Goal: Task Accomplishment & Management: Manage account settings

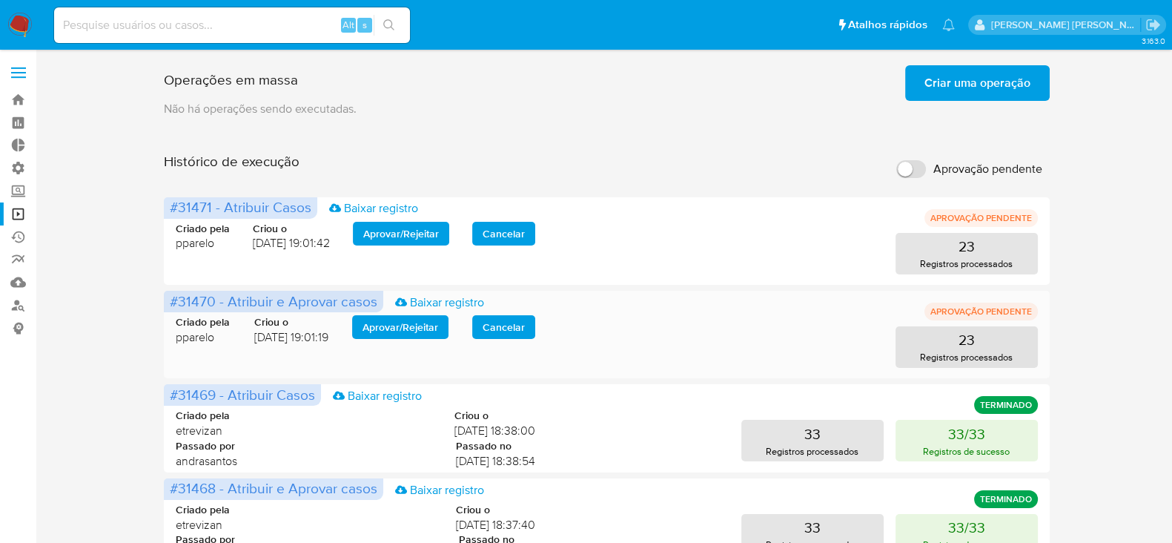
click at [411, 323] on span "Aprovar / Rejeitar" at bounding box center [401, 327] width 76 height 21
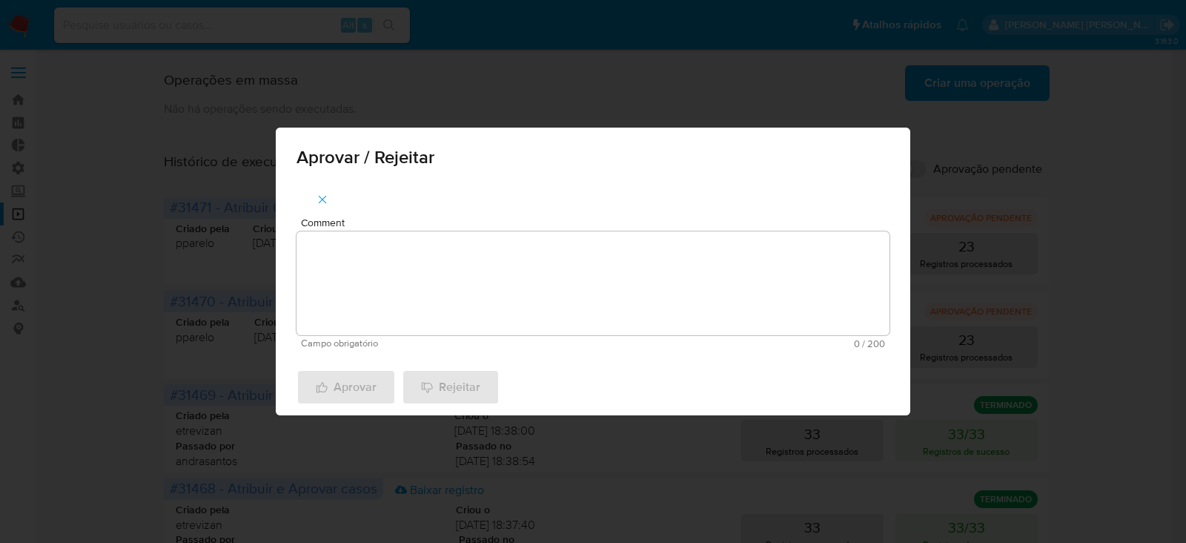
click at [423, 281] on textarea "Comment" at bounding box center [593, 283] width 593 height 104
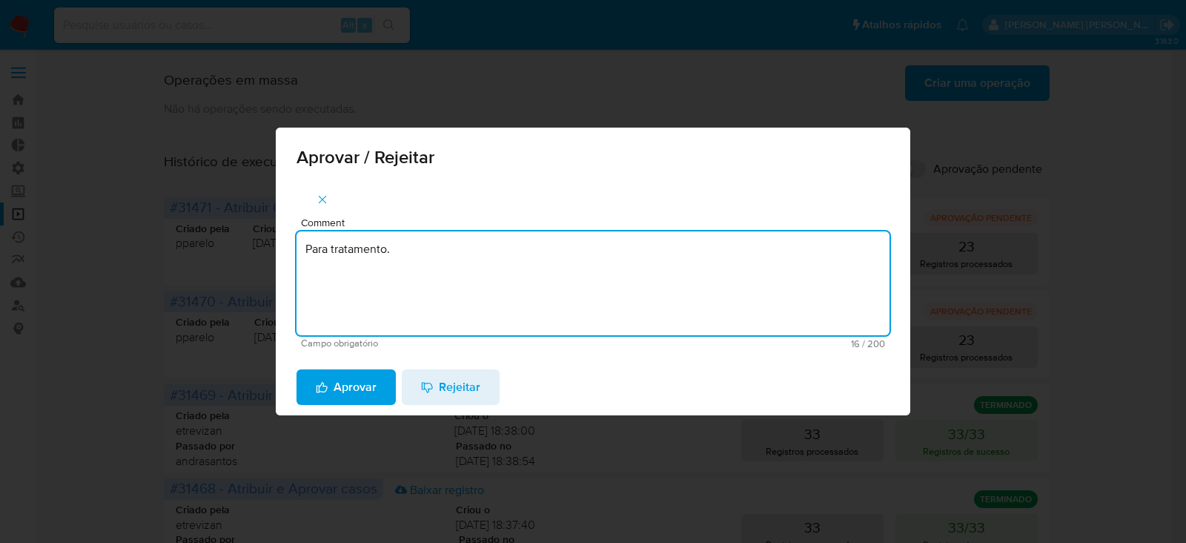
drag, startPoint x: 411, startPoint y: 258, endPoint x: 244, endPoint y: 242, distance: 167.5
click at [244, 242] on div "Aprovar / Rejeitar Comment Para tratamento. Campo obrigatório 16 / 200 184 cara…" at bounding box center [593, 271] width 1186 height 543
click at [341, 289] on textarea "Para tratamento." at bounding box center [593, 283] width 593 height 104
type textarea "Para tratamento."
click at [341, 383] on span "Aprovar" at bounding box center [346, 387] width 61 height 33
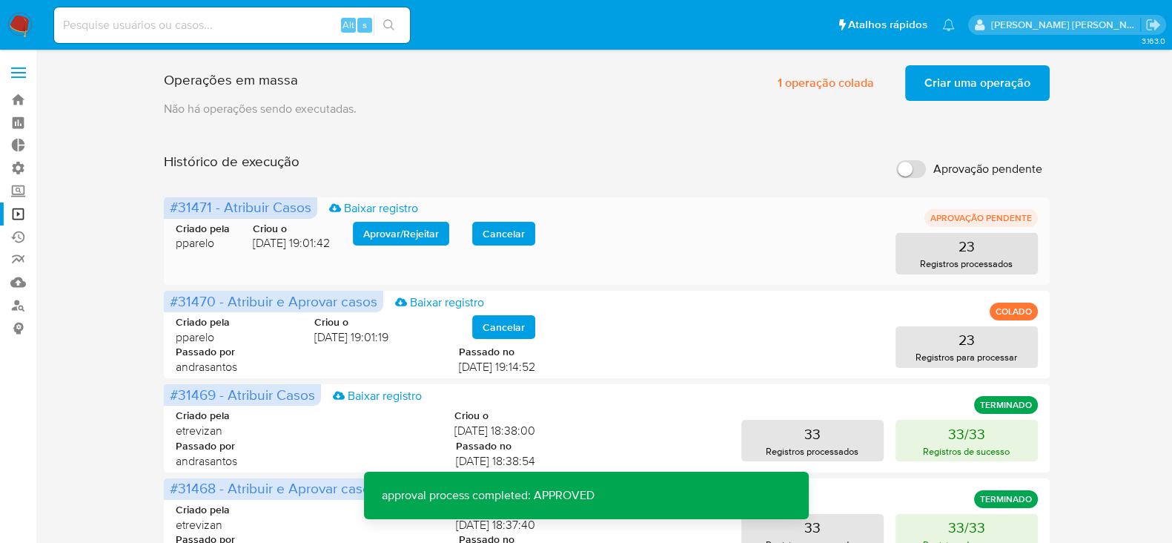
click at [386, 239] on span "Aprovar / Rejeitar" at bounding box center [401, 233] width 76 height 21
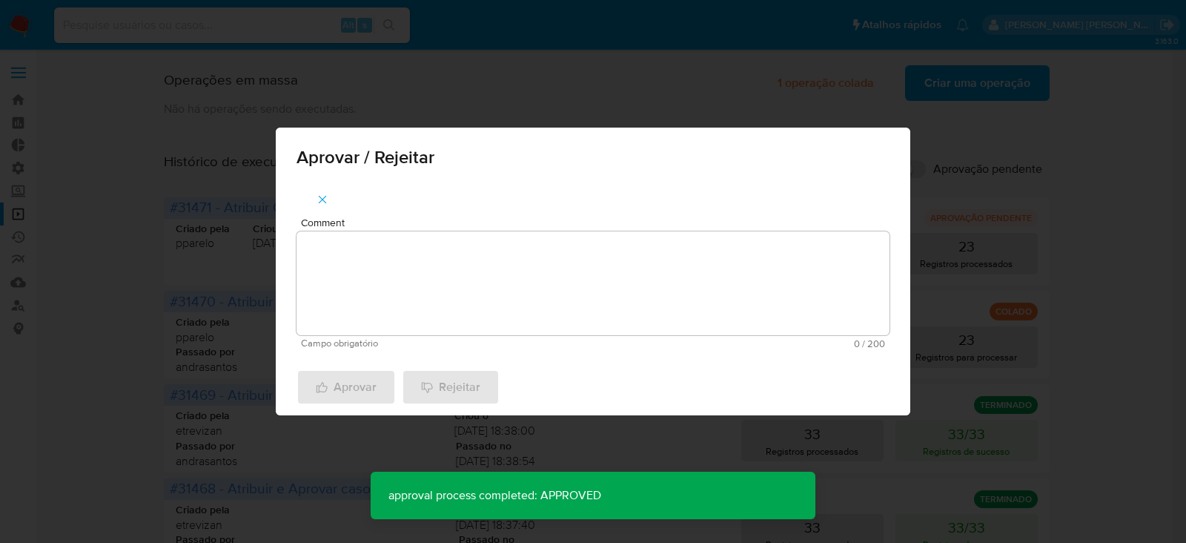
click at [389, 260] on textarea "Comment" at bounding box center [593, 283] width 593 height 104
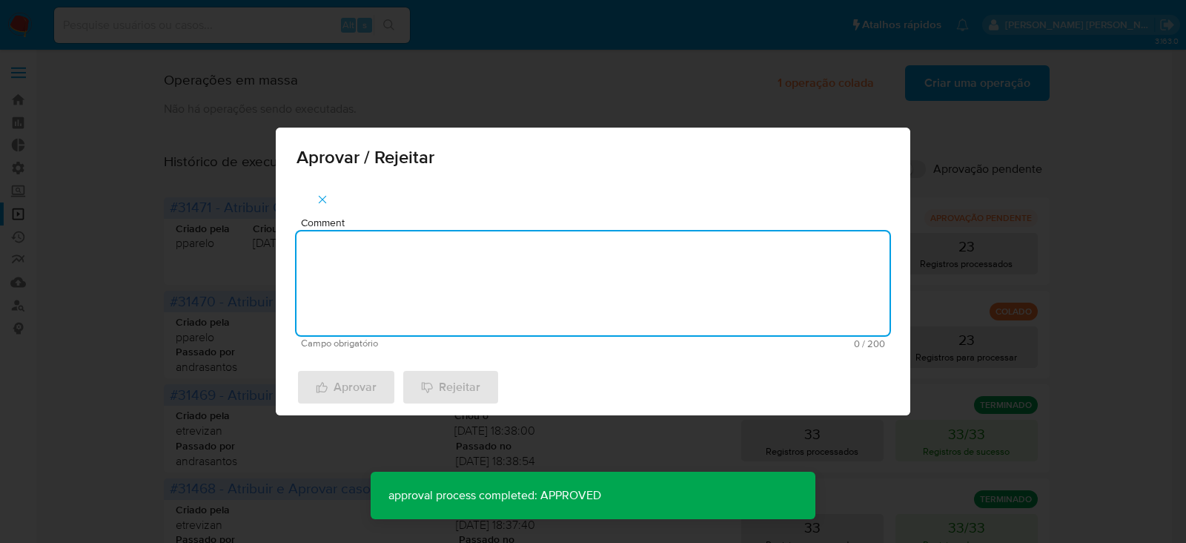
paste textarea "Para tratamento."
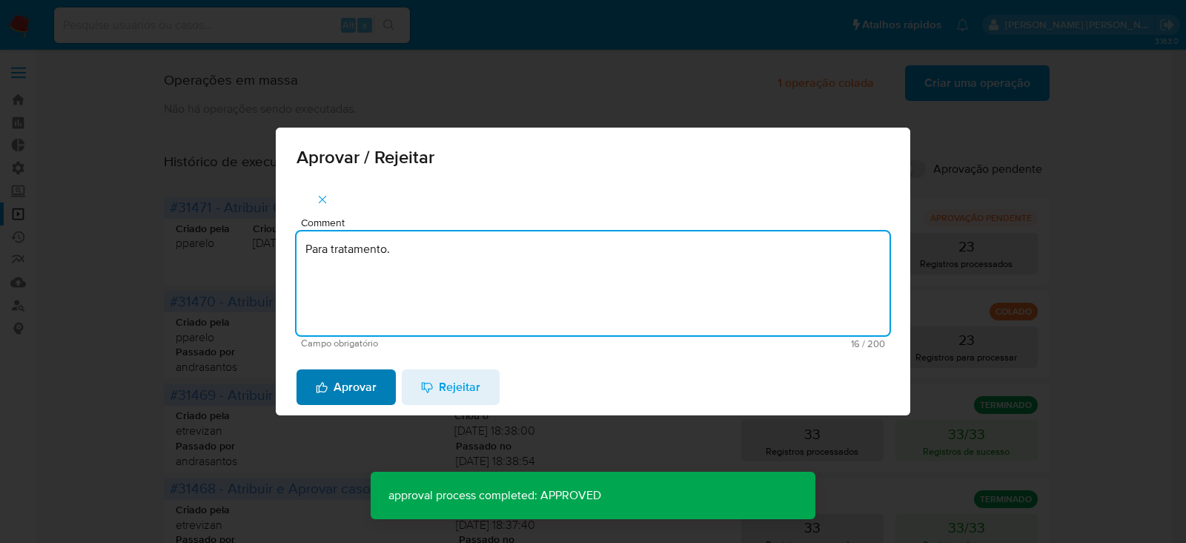
type textarea "Para tratamento."
click at [350, 392] on span "Aprovar" at bounding box center [346, 387] width 61 height 33
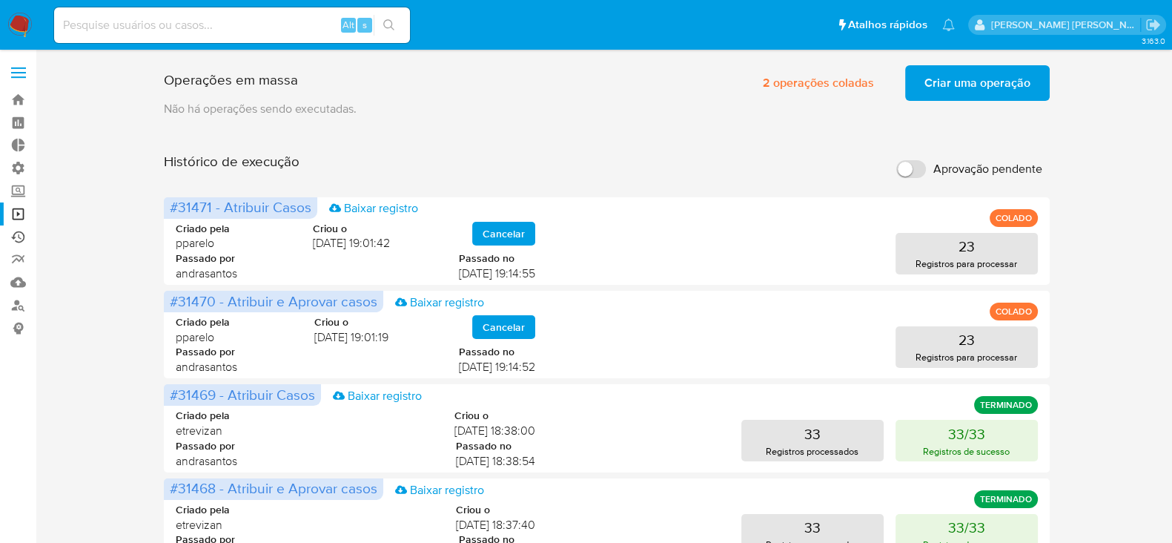
click at [20, 234] on link "Ejecuções automáticas" at bounding box center [88, 236] width 176 height 23
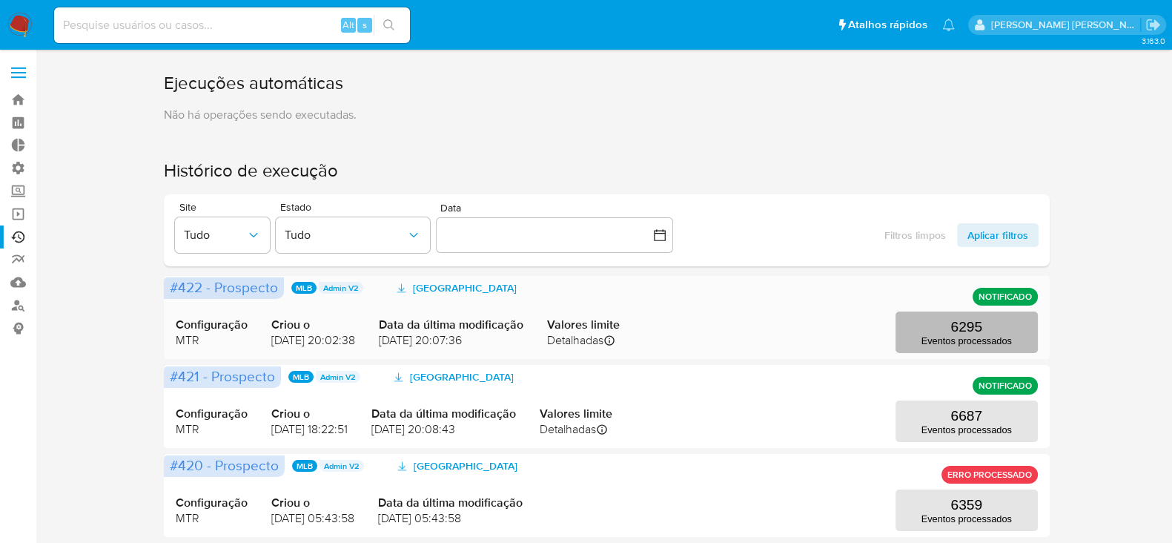
click at [972, 326] on p "6295" at bounding box center [966, 327] width 32 height 16
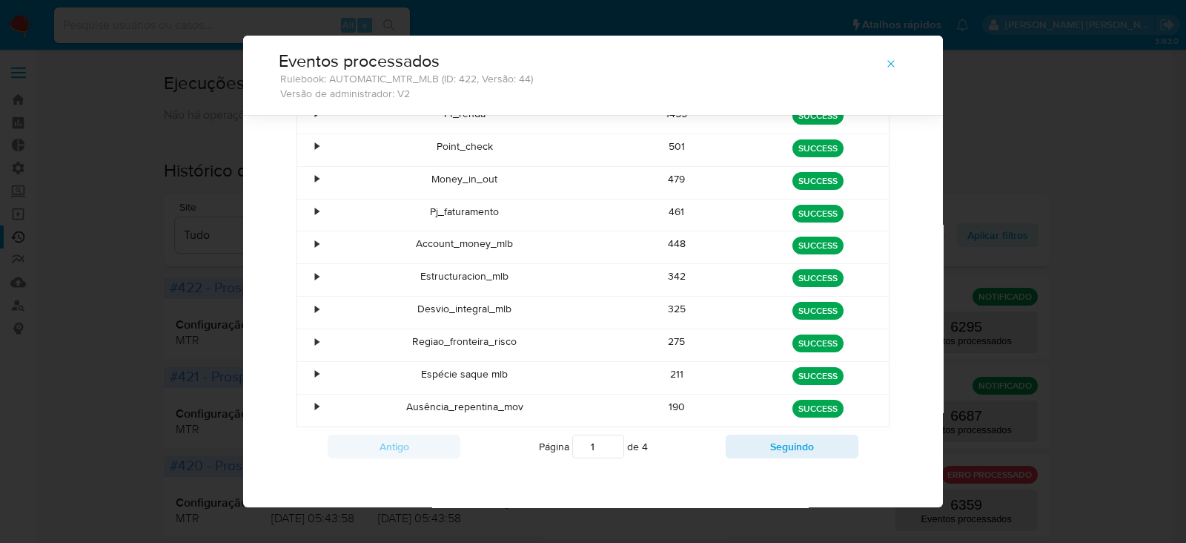
scroll to position [130, 0]
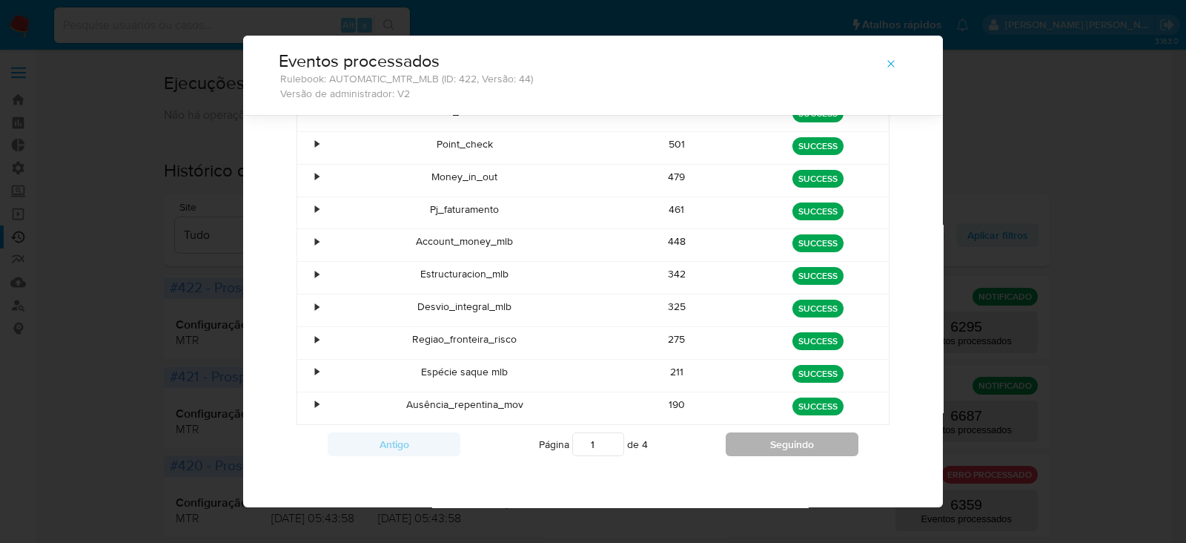
click at [782, 439] on button "Seguindo" at bounding box center [792, 444] width 133 height 24
click at [801, 439] on button "Seguindo" at bounding box center [792, 444] width 133 height 24
type input "3"
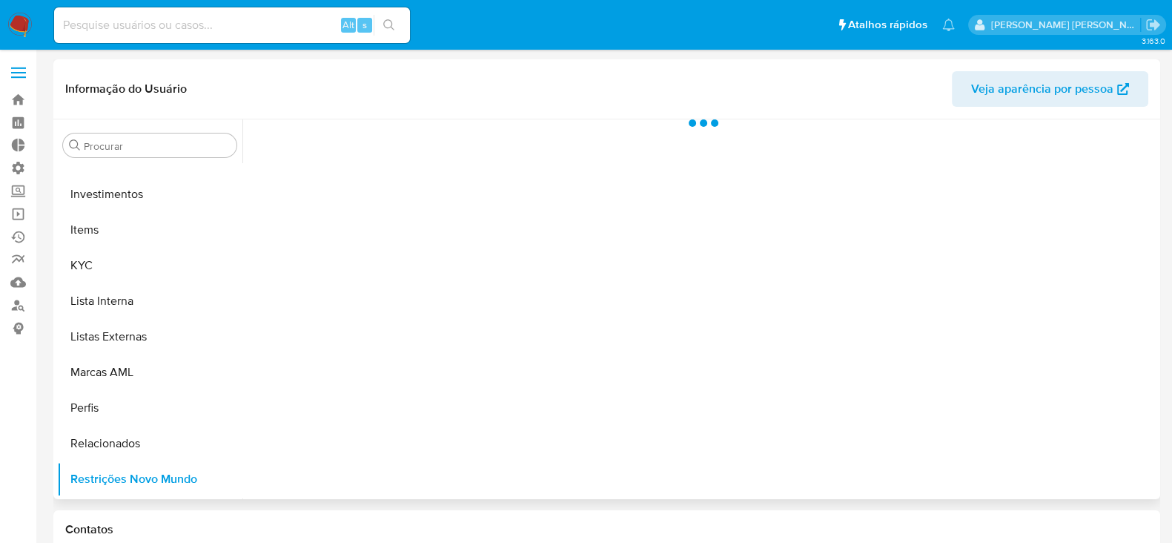
scroll to position [804, 0]
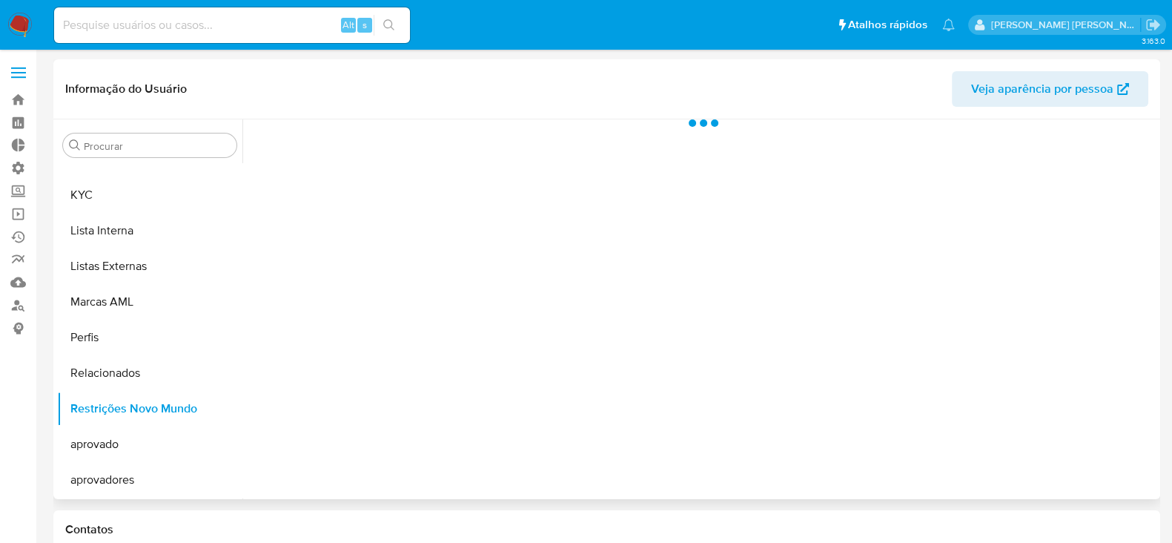
select select "10"
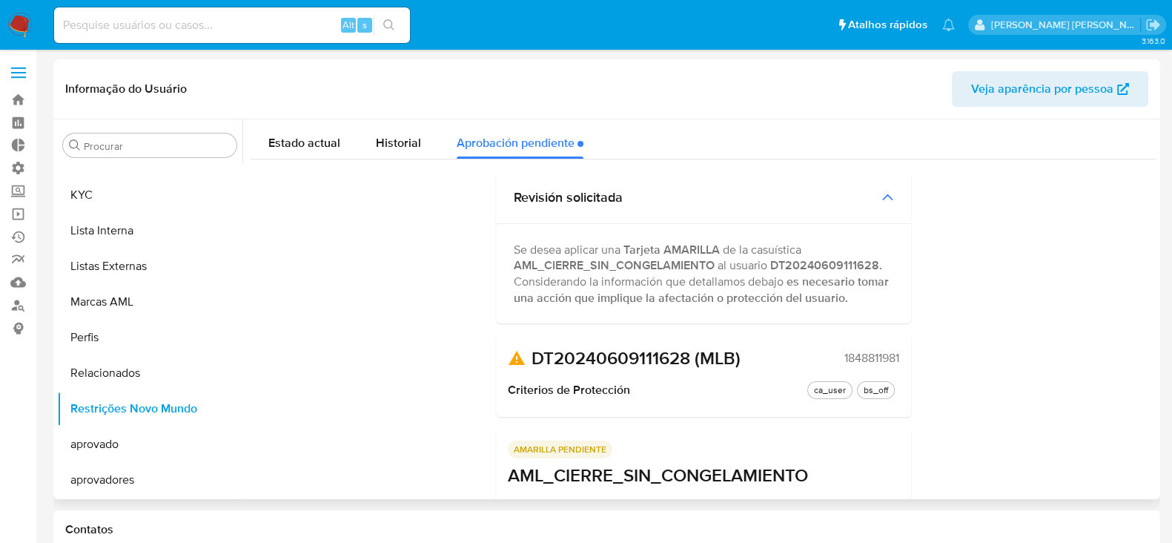
click at [871, 359] on span "1848811981" at bounding box center [871, 358] width 55 height 15
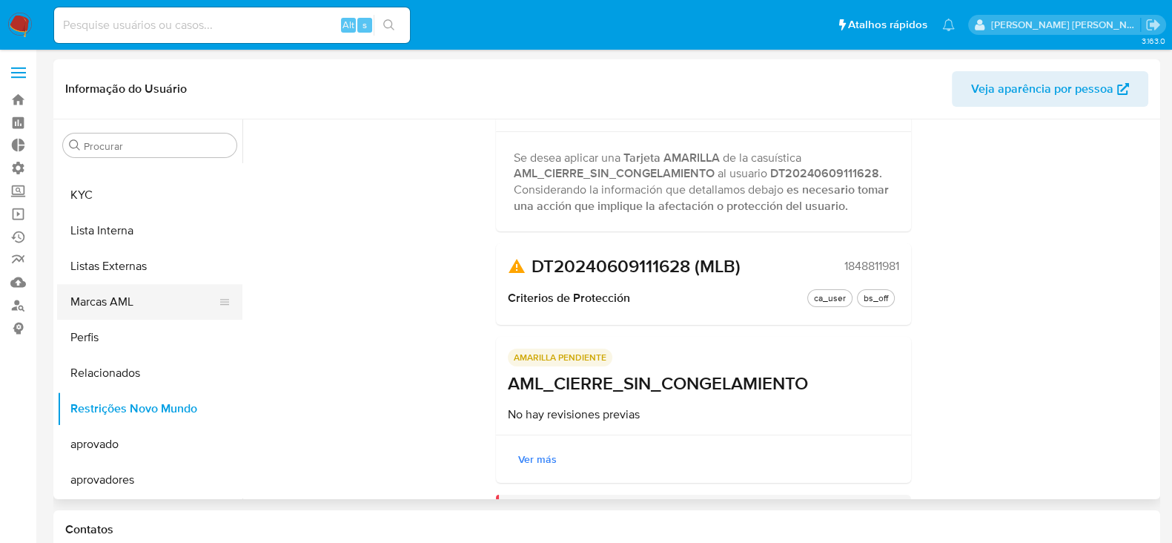
scroll to position [526, 0]
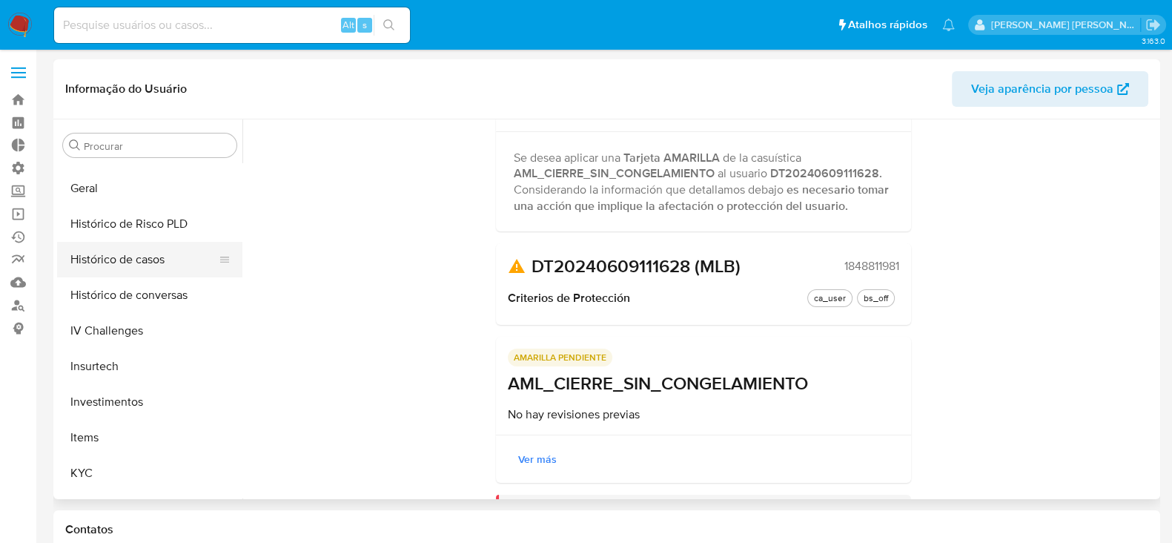
click at [145, 261] on button "Histórico de casos" at bounding box center [143, 260] width 173 height 36
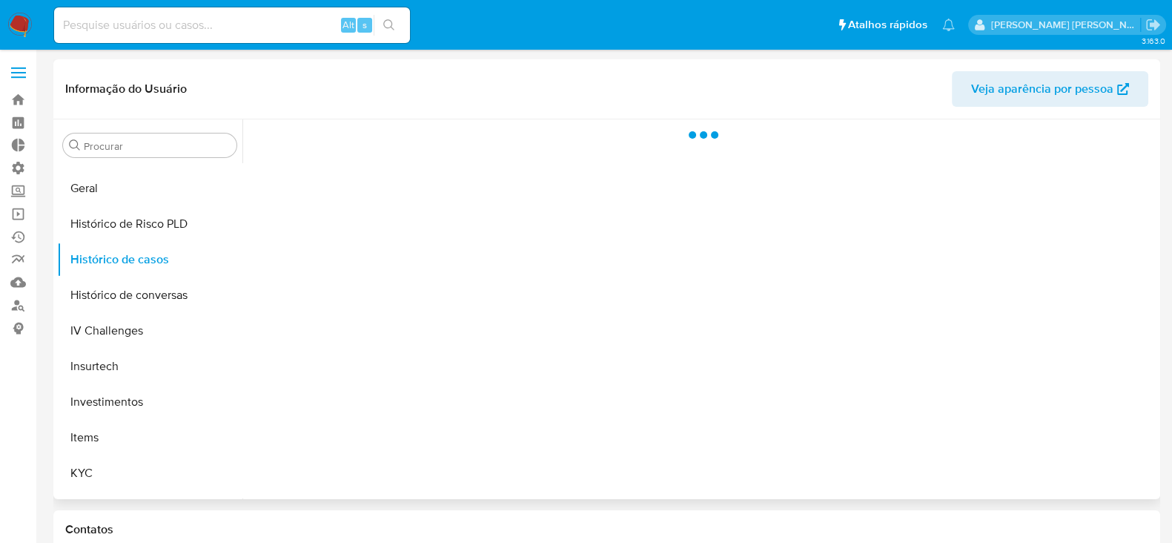
scroll to position [0, 0]
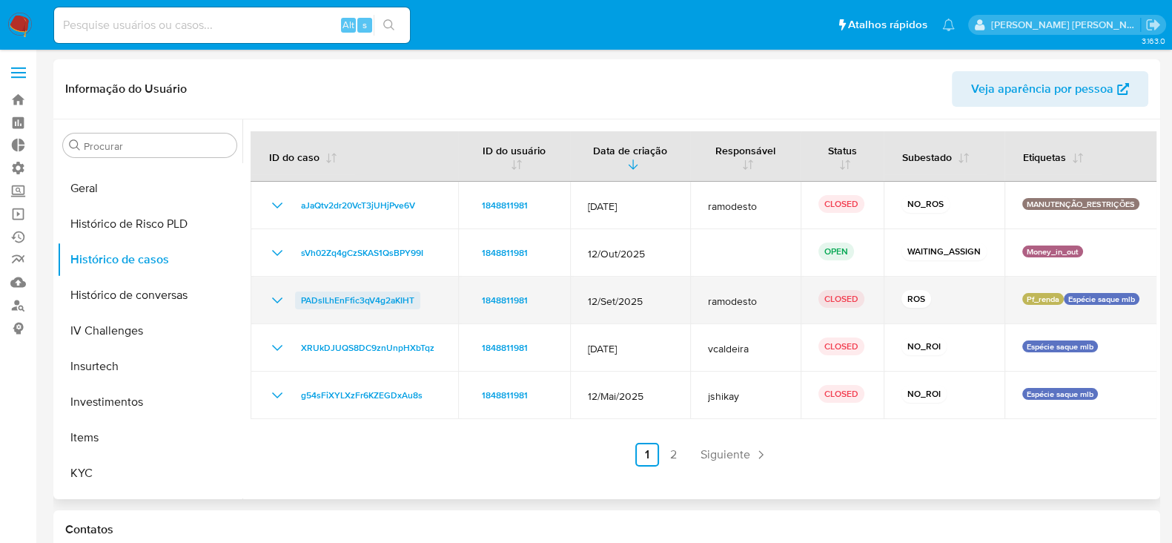
drag, startPoint x: 428, startPoint y: 302, endPoint x: 302, endPoint y: 305, distance: 126.1
click at [302, 305] on div "PADslLhEnFfic3qV4g2aKIHT" at bounding box center [354, 300] width 172 height 18
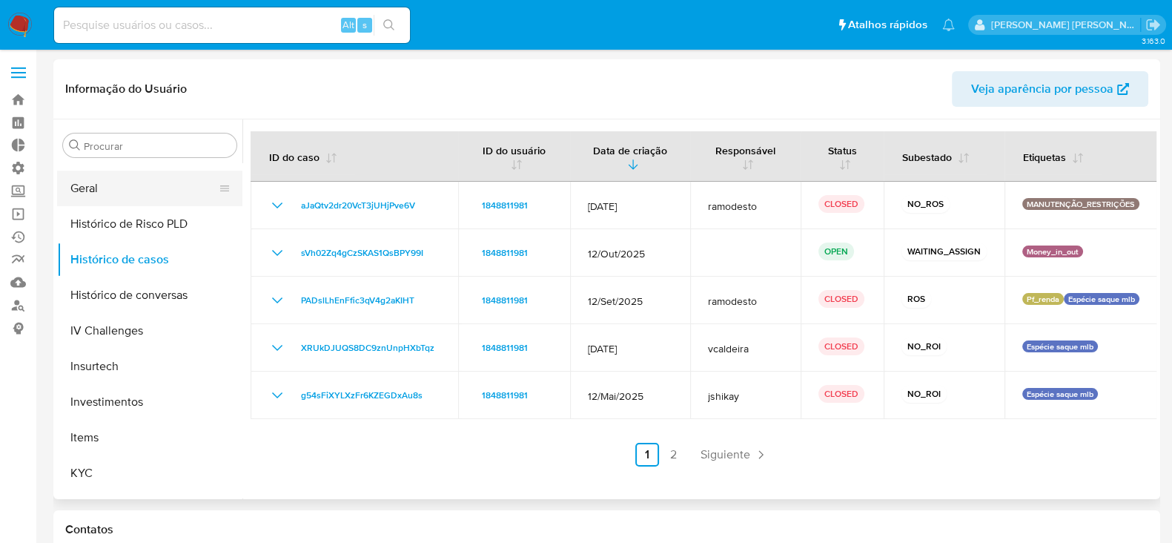
click at [136, 196] on button "Geral" at bounding box center [143, 189] width 173 height 36
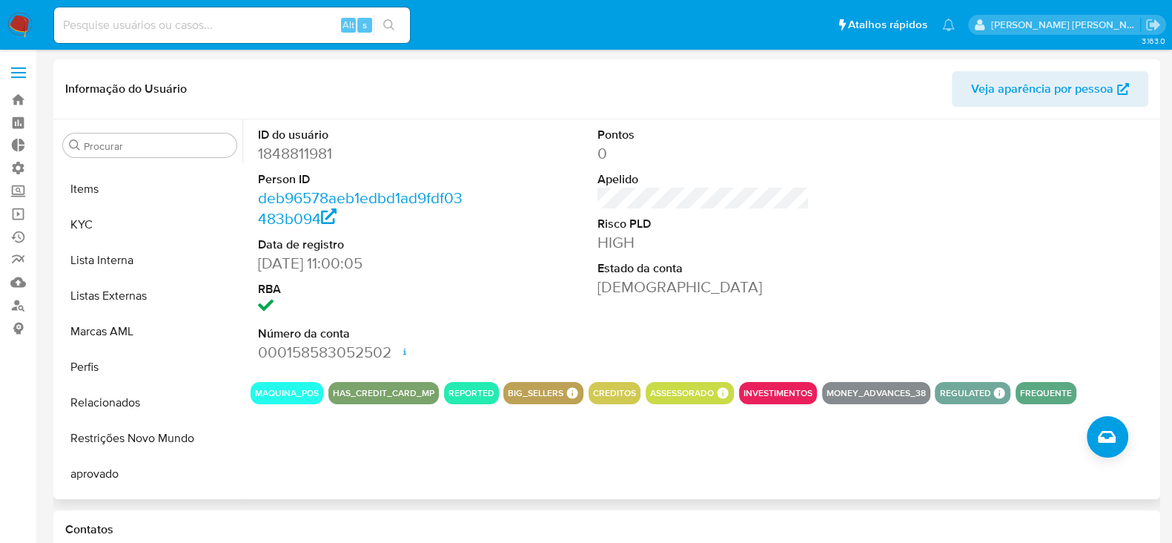
scroll to position [804, 0]
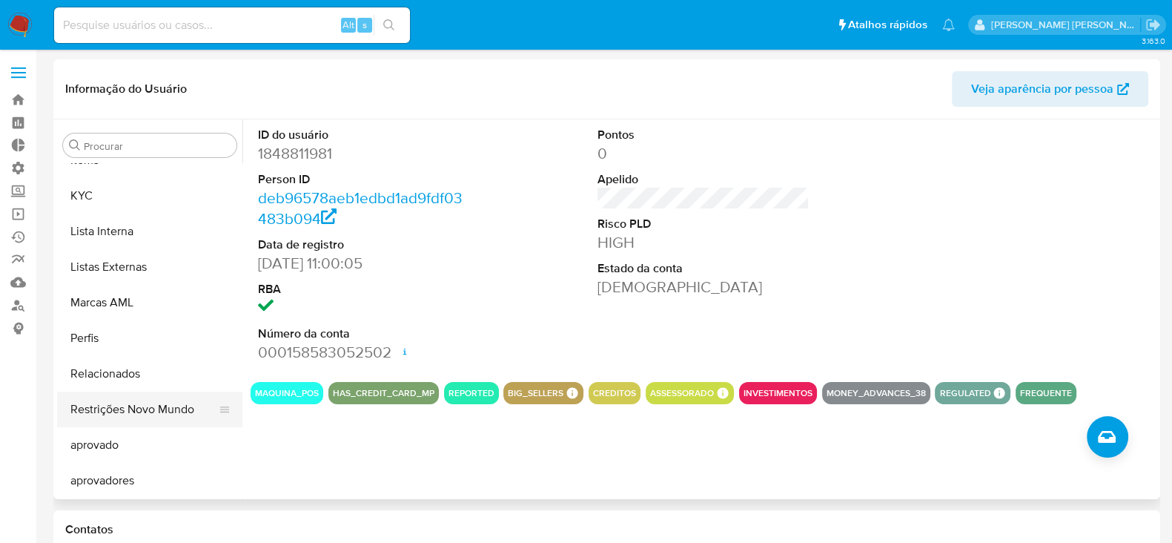
click at [120, 405] on button "Restrições Novo Mundo" at bounding box center [143, 409] width 173 height 36
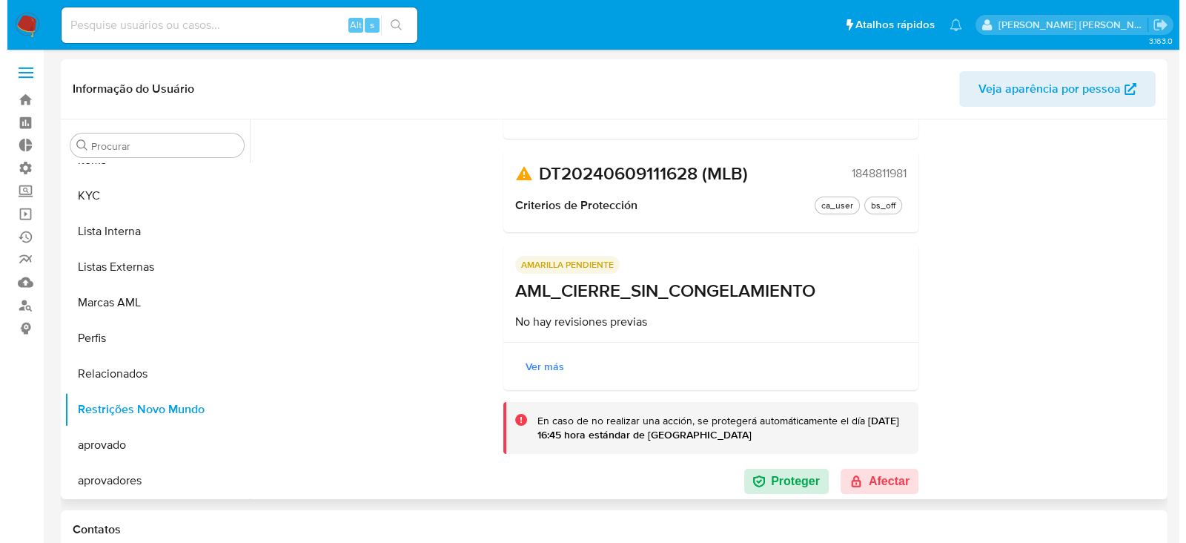
scroll to position [186, 0]
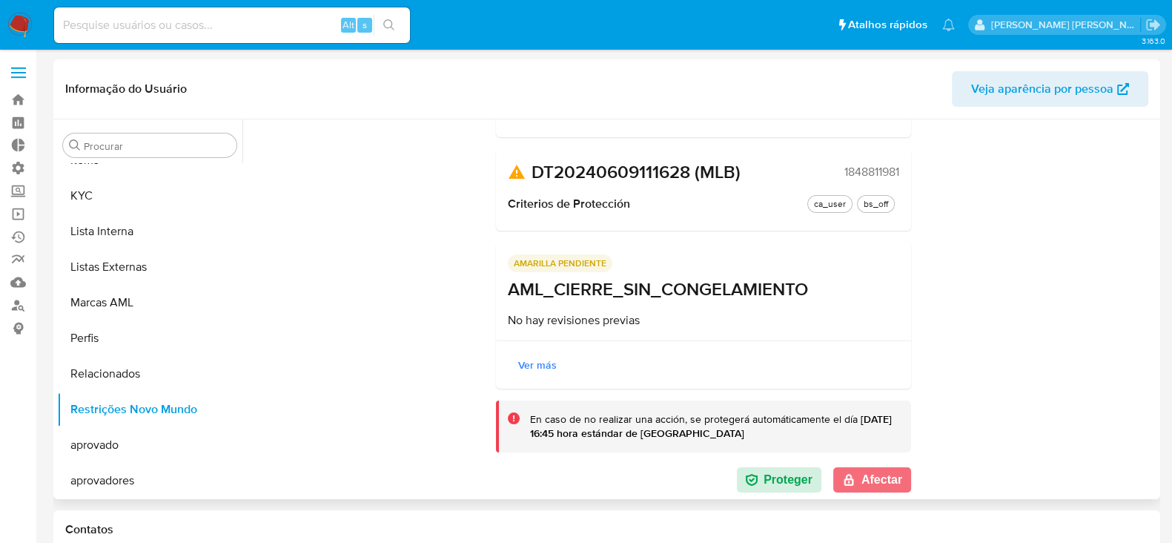
click at [874, 483] on button "Afectar" at bounding box center [872, 479] width 78 height 25
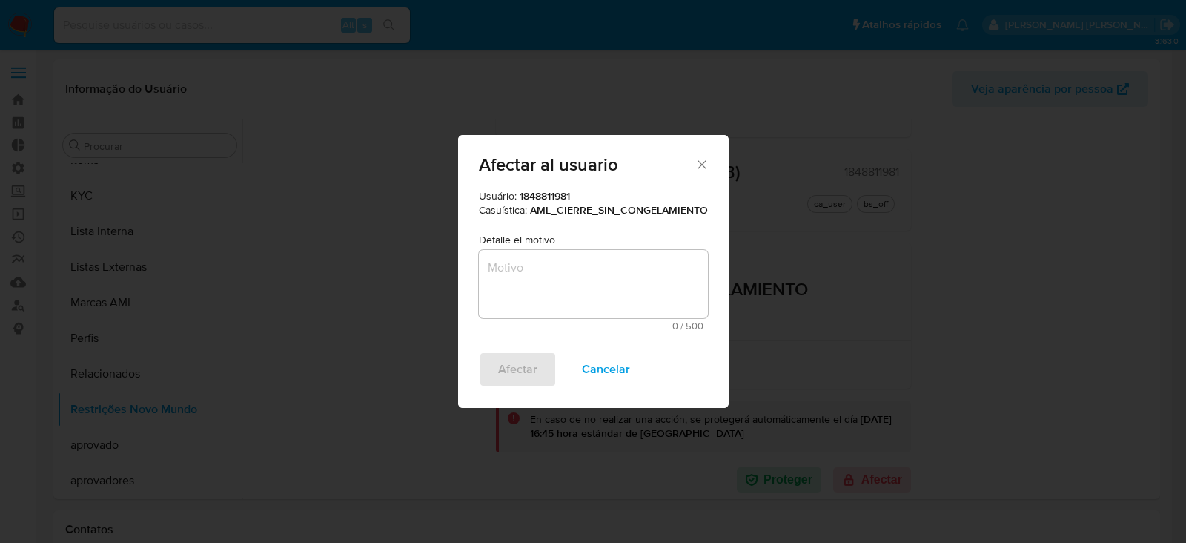
click at [569, 285] on textarea "Motivo" at bounding box center [593, 284] width 229 height 68
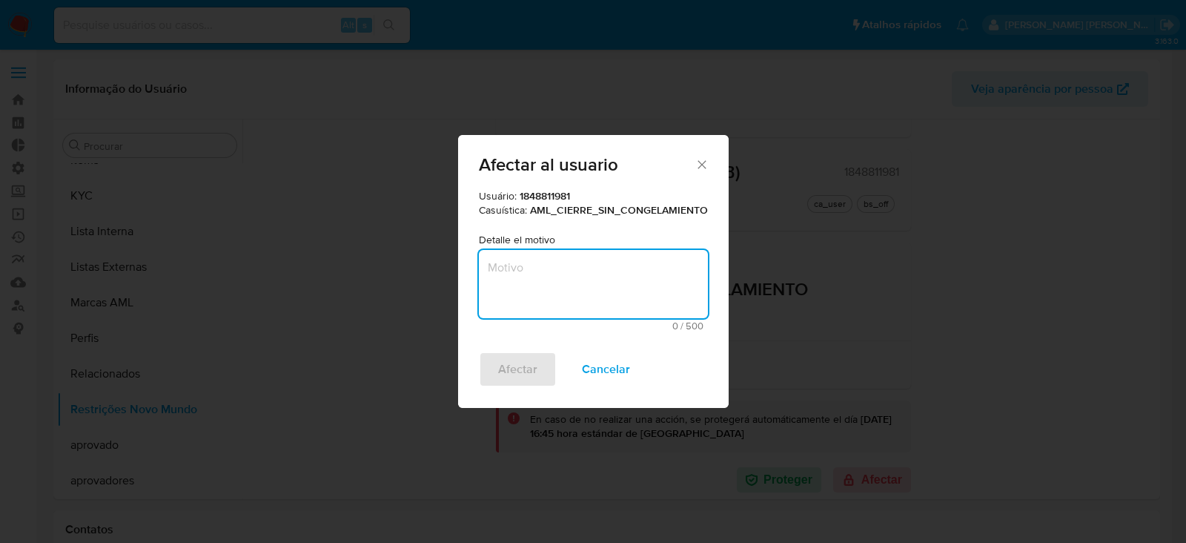
paste textarea "Cliente analisado no fluxo de monitoramento PLD, com recomendação de encerramen…"
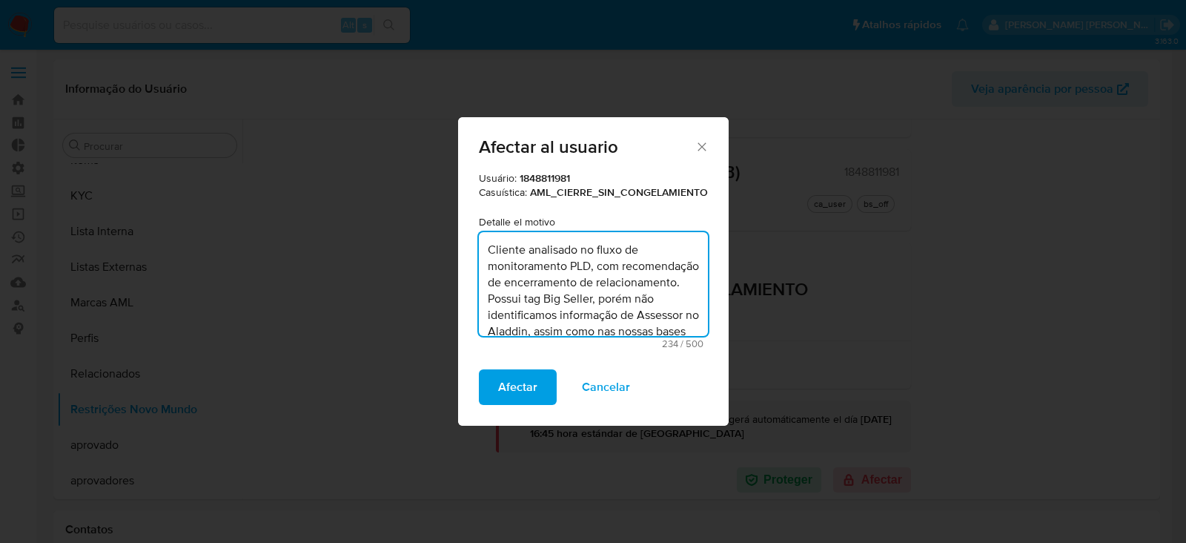
scroll to position [53, 0]
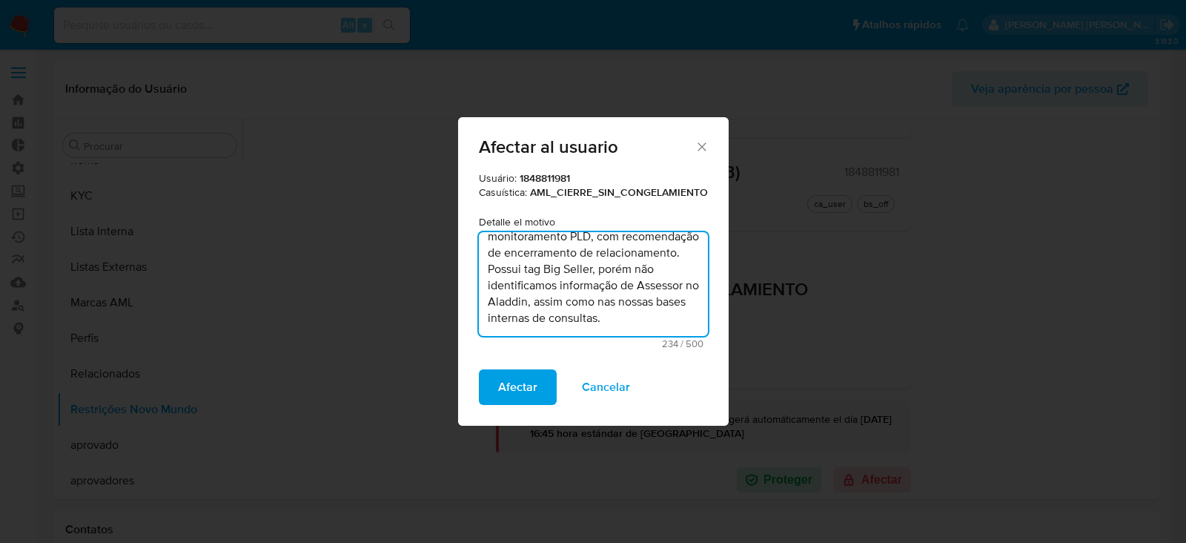
drag, startPoint x: 609, startPoint y: 278, endPoint x: 537, endPoint y: 309, distance: 77.7
click at [537, 309] on textarea "Cliente analisado no fluxo de monitoramento PLD, com recomendação de encerramen…" at bounding box center [593, 284] width 229 height 104
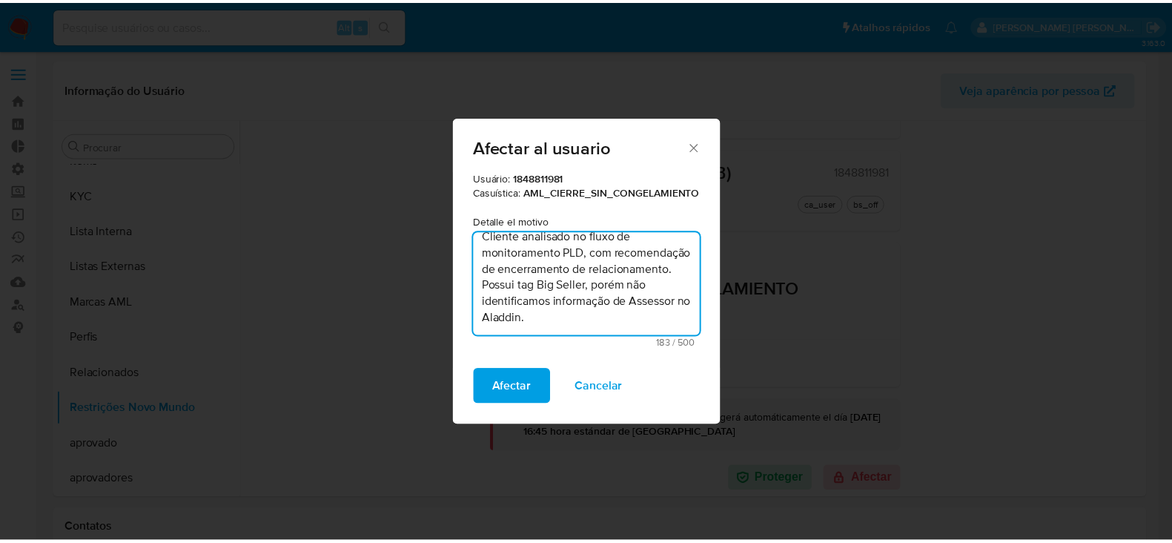
scroll to position [30, 0]
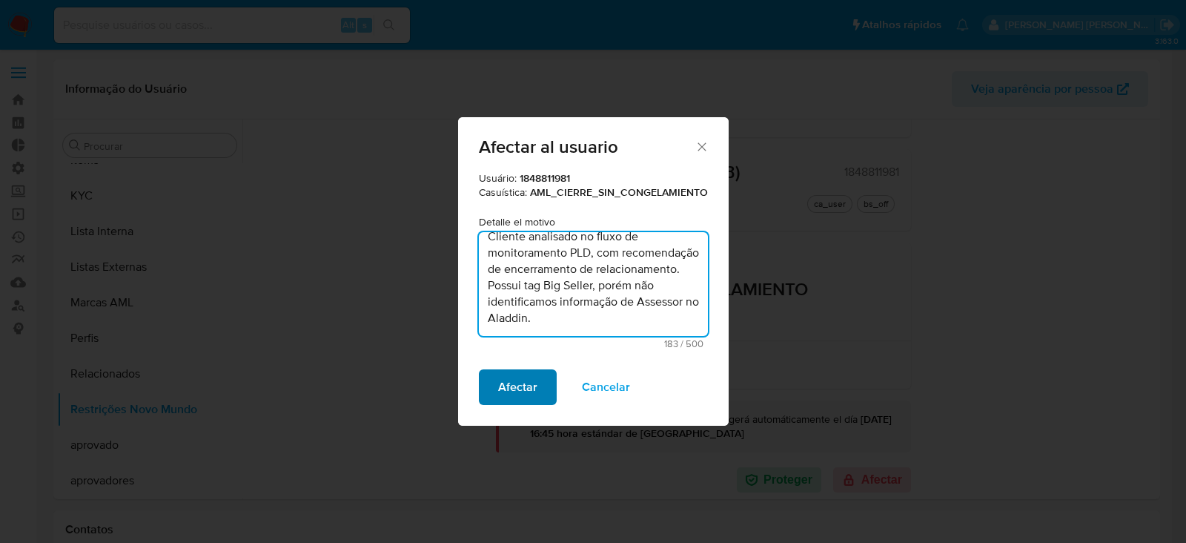
type textarea "Cliente analisado no fluxo de monitoramento PLD, com recomendação de encerramen…"
click at [516, 387] on span "Afectar" at bounding box center [517, 387] width 39 height 33
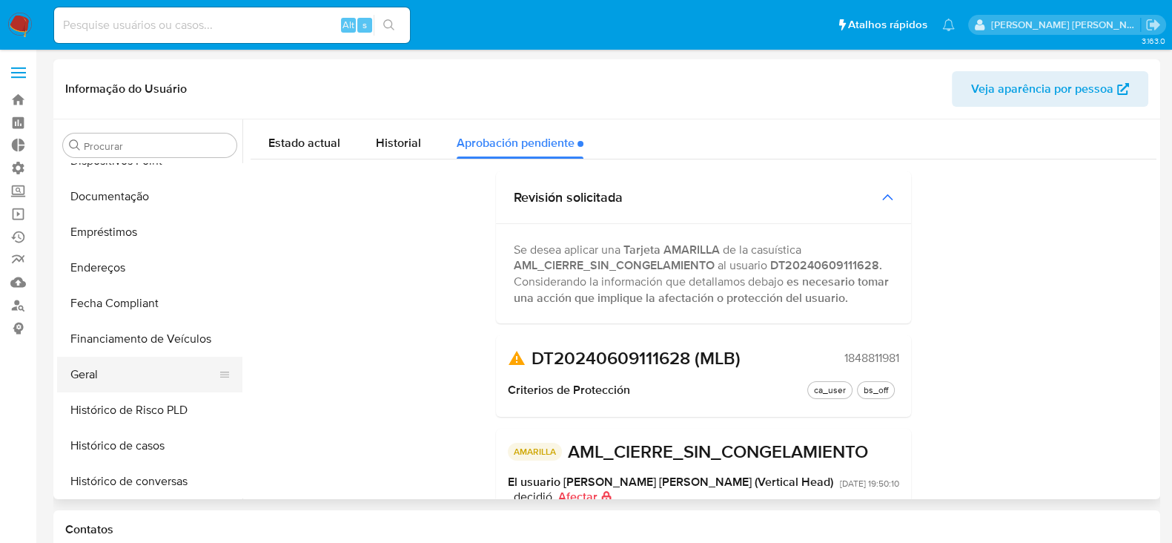
scroll to position [340, 0]
click at [133, 368] on button "Geral" at bounding box center [143, 375] width 173 height 36
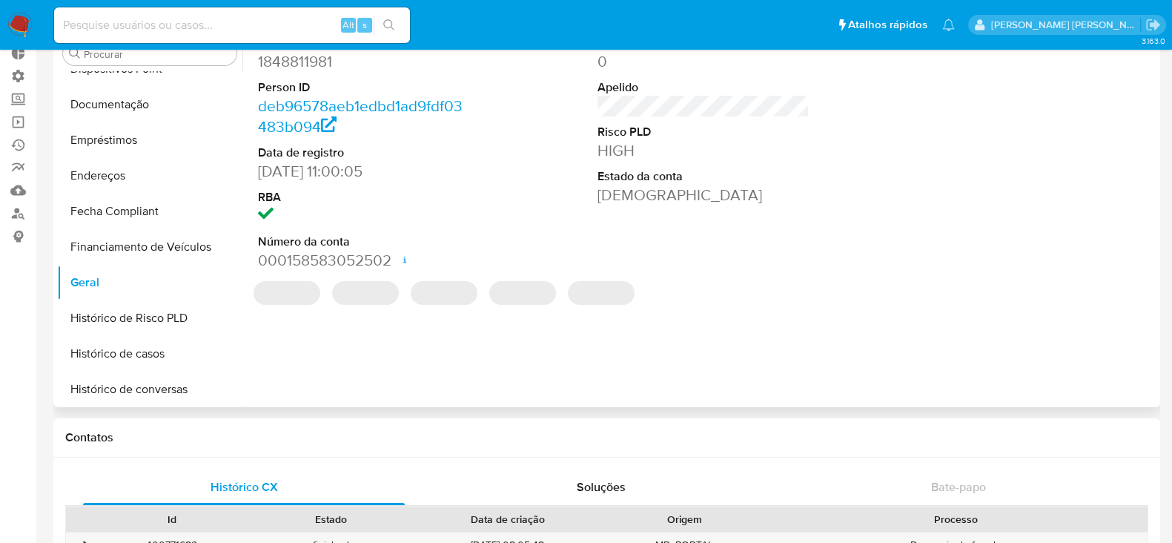
scroll to position [185, 0]
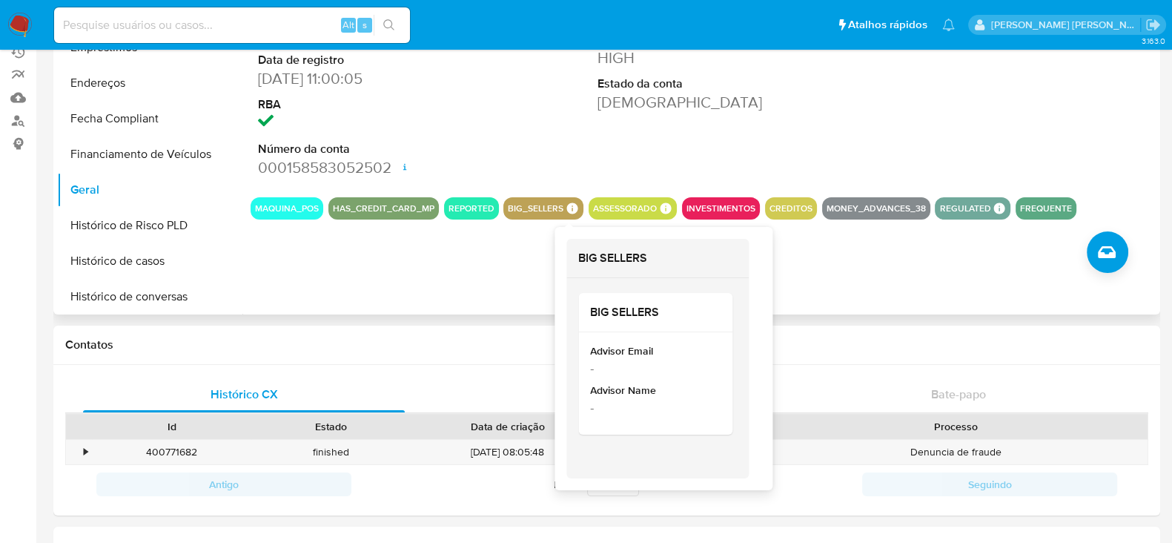
click at [574, 206] on icon at bounding box center [572, 208] width 11 height 11
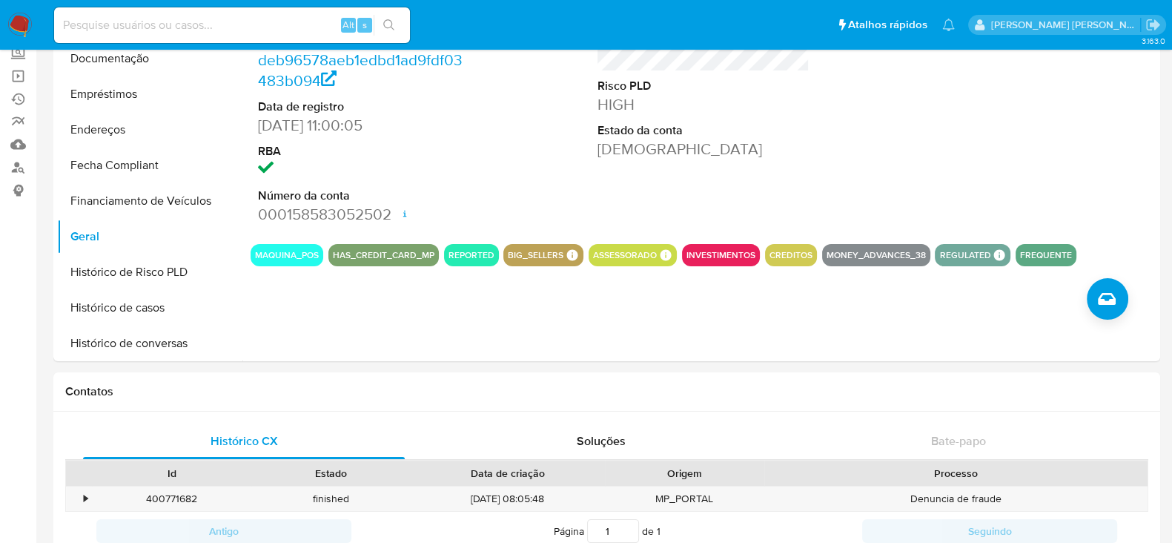
scroll to position [0, 0]
